Goal: Task Accomplishment & Management: Manage account settings

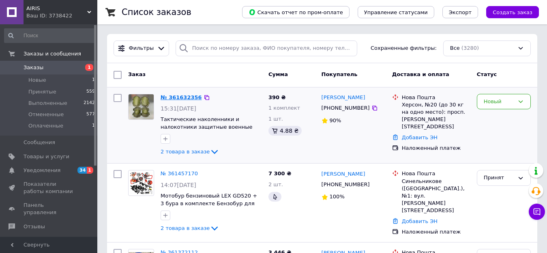
click at [176, 96] on link "№ 361632356" at bounding box center [180, 97] width 41 height 6
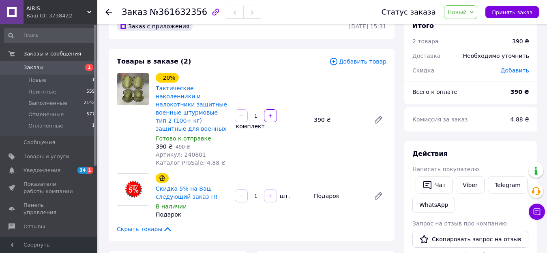
scroll to position [41, 0]
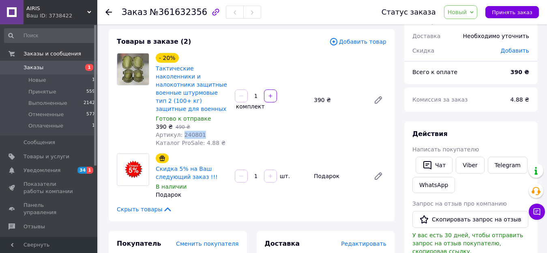
drag, startPoint x: 180, startPoint y: 127, endPoint x: 198, endPoint y: 126, distance: 18.2
click at [198, 131] on div "Артикул: 240801" at bounding box center [192, 135] width 73 height 8
copy span "240801"
click at [45, 158] on span "Товары и услуги" at bounding box center [47, 156] width 46 height 7
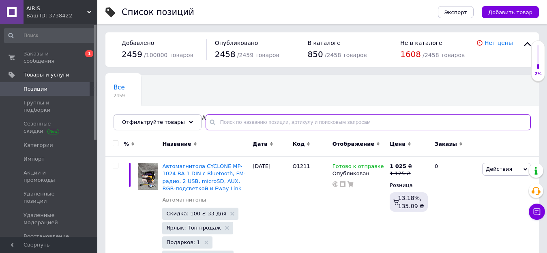
click at [233, 125] on input "text" at bounding box center [367, 122] width 325 height 16
paste input "240801"
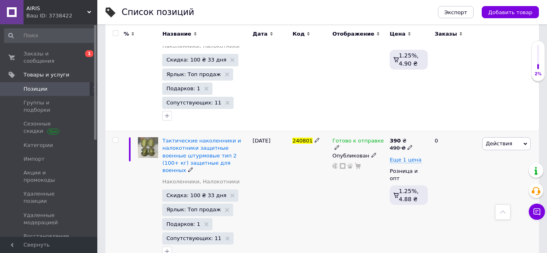
scroll to position [158, 0]
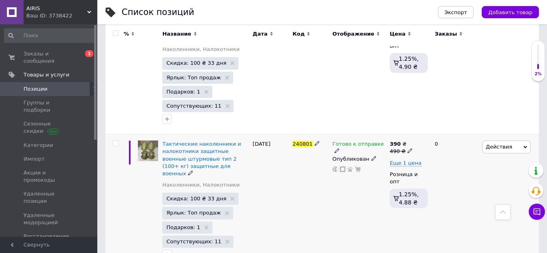
type input "240801"
click at [339, 148] on icon at bounding box center [336, 150] width 5 height 5
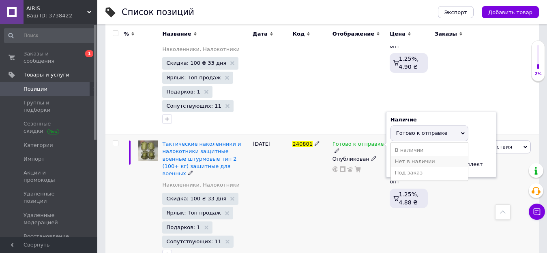
click at [398, 156] on li "Нет в наличии" at bounding box center [429, 161] width 77 height 11
click at [319, 209] on div "240801" at bounding box center [310, 203] width 40 height 136
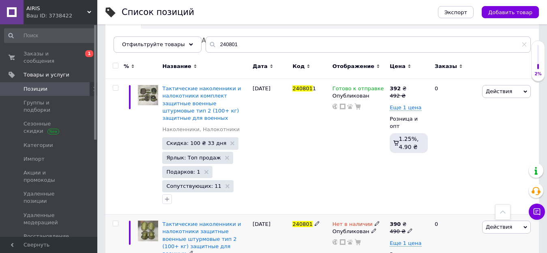
scroll to position [36, 0]
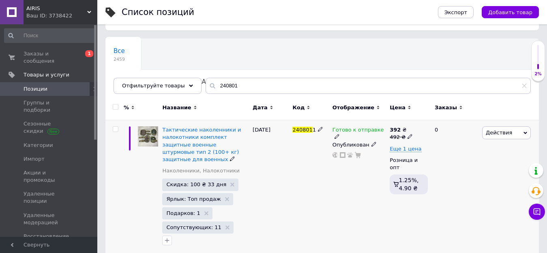
click at [339, 135] on use at bounding box center [336, 137] width 4 height 4
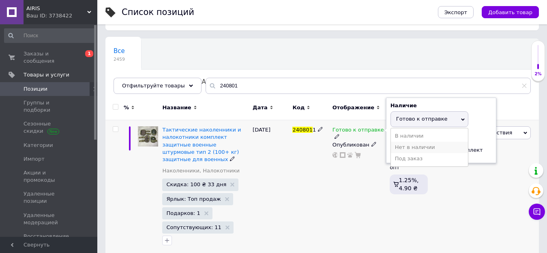
click at [399, 146] on li "Нет в наличии" at bounding box center [429, 147] width 77 height 11
click at [320, 204] on div "240801 1" at bounding box center [310, 188] width 40 height 136
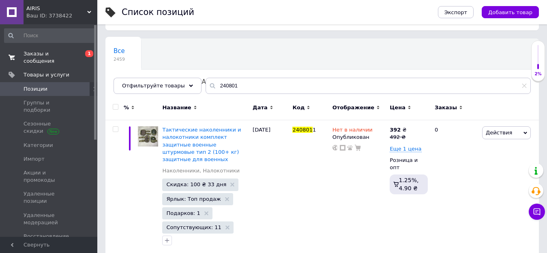
click at [55, 49] on link "Заказы и сообщения 0 1" at bounding box center [50, 57] width 100 height 21
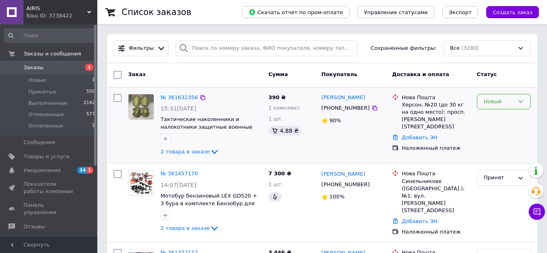
click at [502, 104] on div "Новый" at bounding box center [498, 102] width 30 height 9
click at [496, 118] on li "Принят" at bounding box center [503, 118] width 53 height 15
click at [173, 96] on link "№ 361632356" at bounding box center [178, 97] width 37 height 6
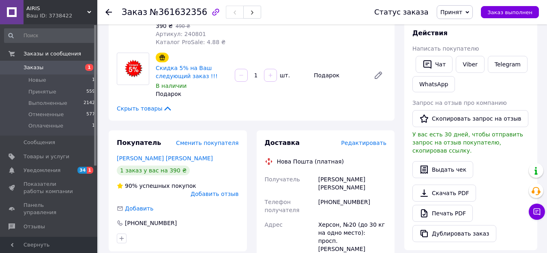
scroll to position [122, 0]
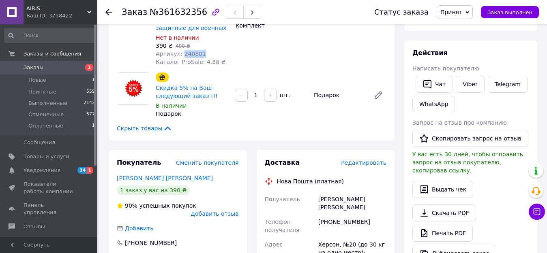
drag, startPoint x: 199, startPoint y: 45, endPoint x: 180, endPoint y: 45, distance: 19.0
click at [180, 50] on div "Артикул: 240801" at bounding box center [192, 54] width 73 height 8
copy span "240801"
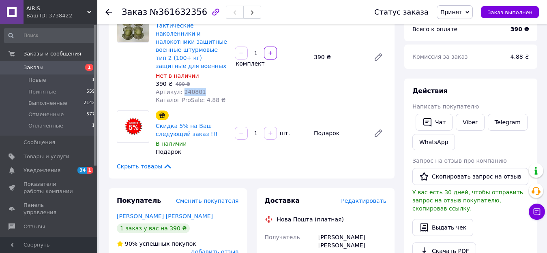
scroll to position [0, 0]
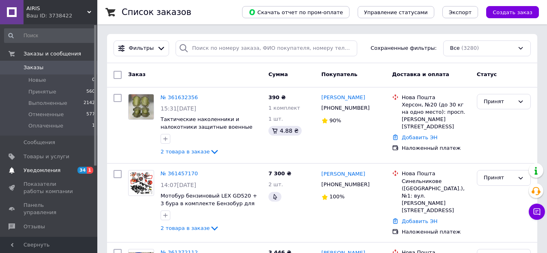
click at [46, 171] on span "Уведомления" at bounding box center [42, 170] width 37 height 7
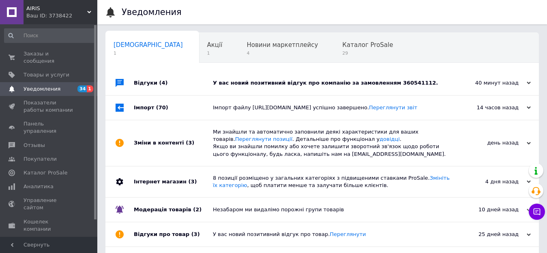
click at [139, 83] on div "Відгуки (4)" at bounding box center [173, 83] width 79 height 24
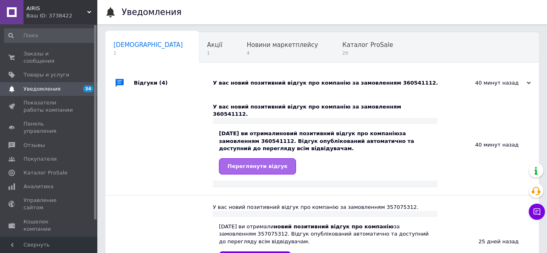
click at [261, 163] on span "Переглянути відгук" at bounding box center [257, 166] width 60 height 6
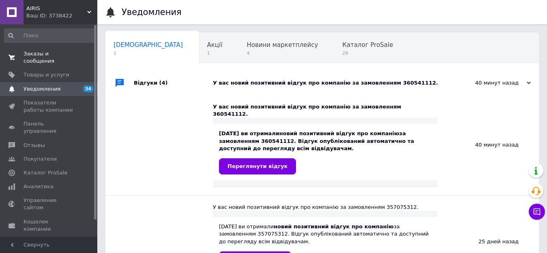
click at [51, 57] on span "Заказы и сообщения" at bounding box center [49, 57] width 51 height 15
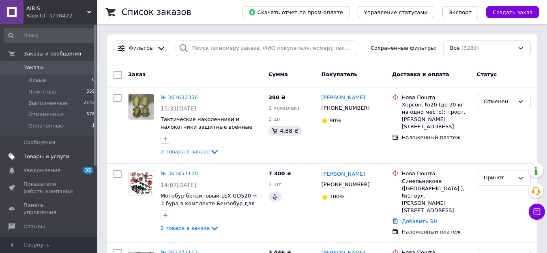
click at [44, 154] on span "Товары и услуги" at bounding box center [47, 156] width 46 height 7
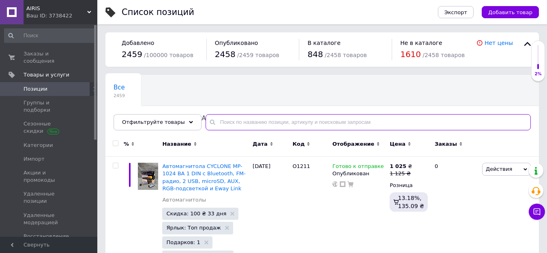
click at [253, 124] on input "text" at bounding box center [367, 122] width 325 height 16
paste input "243756"
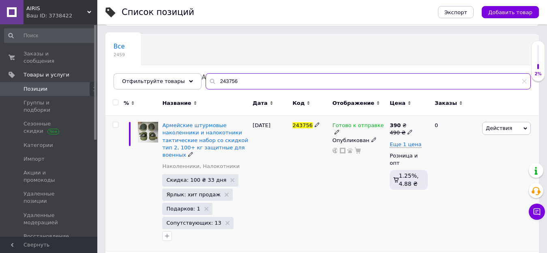
scroll to position [41, 0]
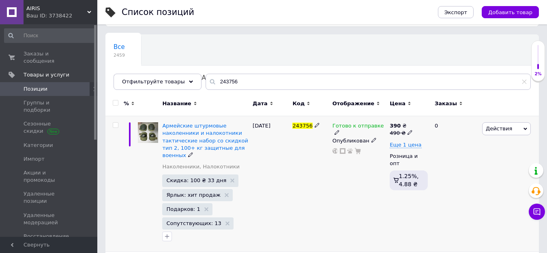
click at [339, 130] on icon at bounding box center [336, 132] width 5 height 5
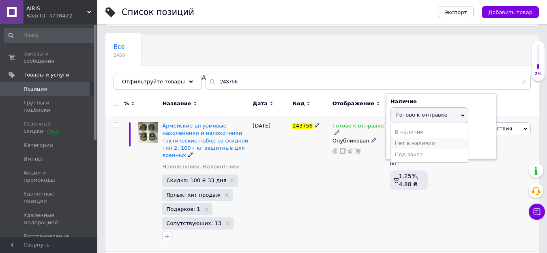
click at [408, 145] on li "Нет в наличии" at bounding box center [429, 143] width 77 height 11
click at [329, 187] on div "243756" at bounding box center [310, 184] width 40 height 136
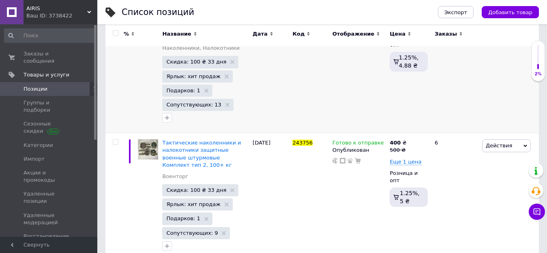
scroll to position [162, 0]
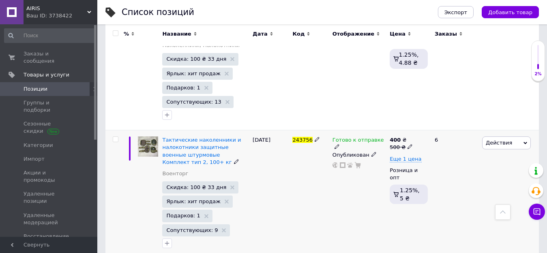
click at [339, 145] on use at bounding box center [336, 147] width 4 height 4
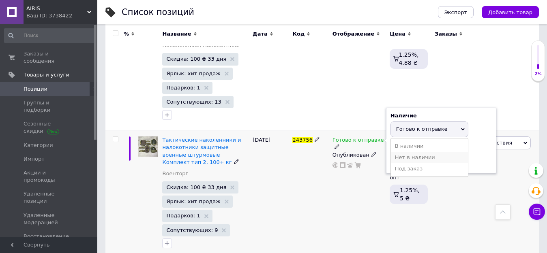
click at [402, 152] on li "Нет в наличии" at bounding box center [429, 157] width 77 height 11
click at [327, 195] on div "243756" at bounding box center [310, 194] width 40 height 128
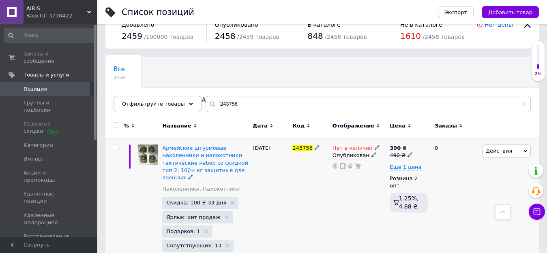
scroll to position [0, 0]
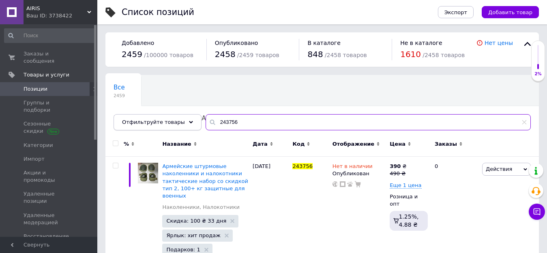
drag, startPoint x: 232, startPoint y: 119, endPoint x: 185, endPoint y: 120, distance: 46.6
click at [185, 120] on div "Отфильтруйте товары 243756" at bounding box center [321, 122] width 417 height 16
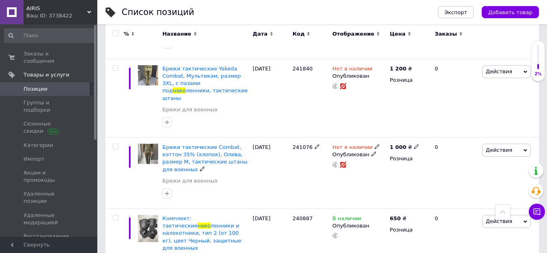
scroll to position [1613, 0]
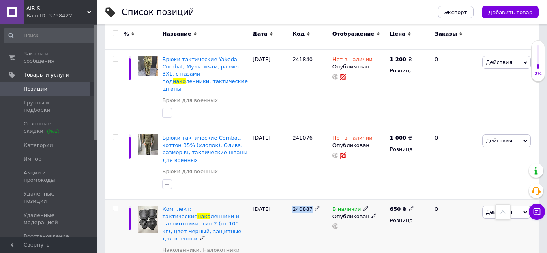
drag, startPoint x: 291, startPoint y: 106, endPoint x: 308, endPoint y: 106, distance: 16.6
click at [308, 199] on div "240887" at bounding box center [310, 238] width 40 height 79
click at [363, 206] on icon at bounding box center [365, 208] width 5 height 5
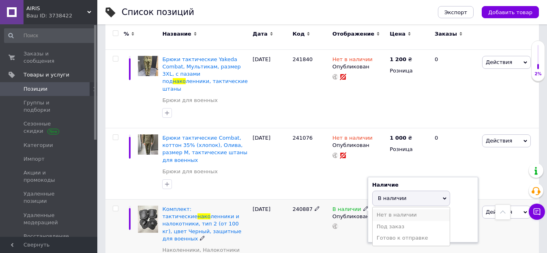
click at [394, 210] on li "Нет в наличии" at bounding box center [410, 215] width 77 height 11
click at [273, 199] on div "[DATE]" at bounding box center [270, 238] width 40 height 79
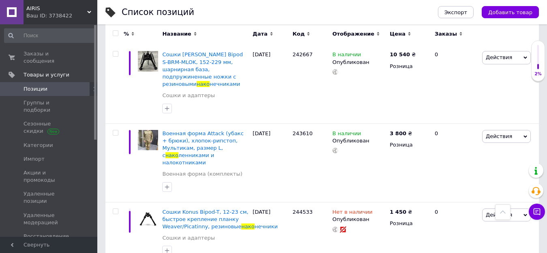
scroll to position [0, 0]
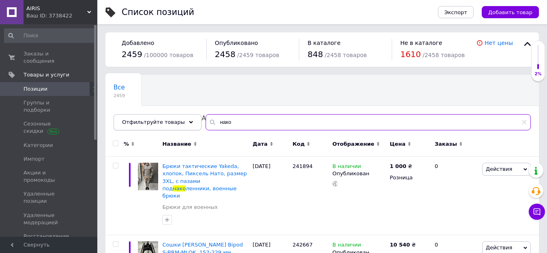
drag, startPoint x: 223, startPoint y: 124, endPoint x: 185, endPoint y: 119, distance: 38.4
click at [185, 119] on div "Отфильтруйте товары нако" at bounding box center [321, 122] width 417 height 16
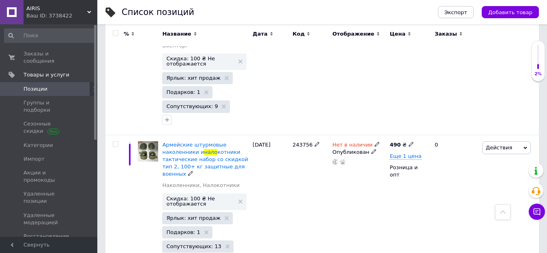
scroll to position [2167, 0]
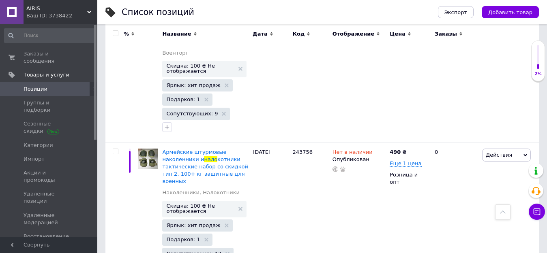
type input "нало"
click at [53, 52] on span "Заказы и сообщения" at bounding box center [49, 57] width 51 height 15
